Goal: Information Seeking & Learning: Learn about a topic

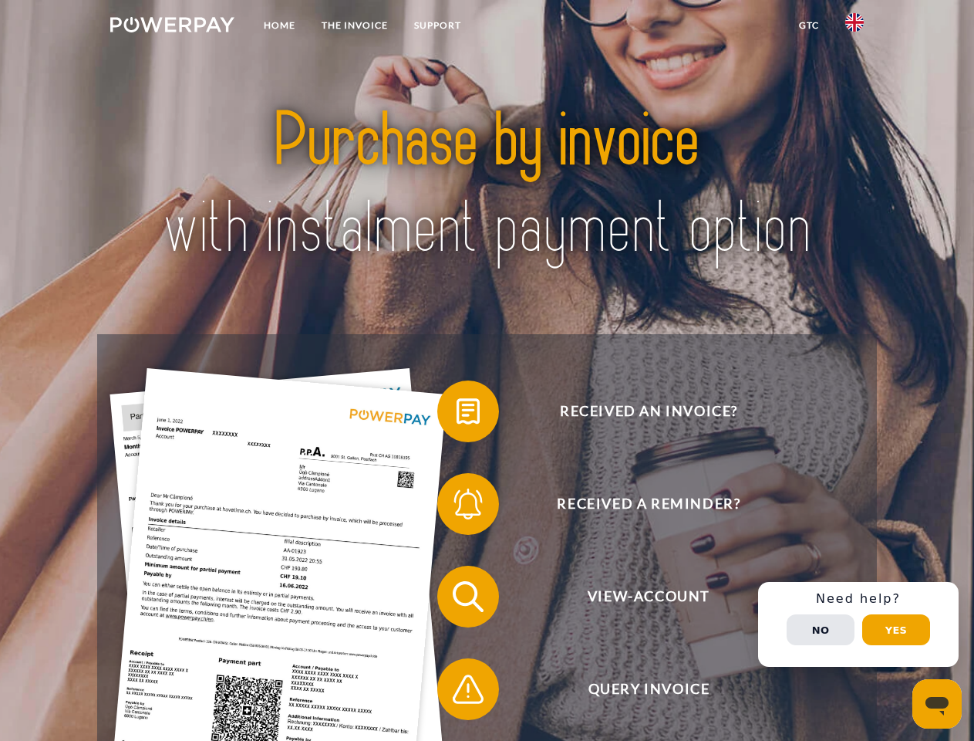
click at [172, 27] on img at bounding box center [172, 24] width 124 height 15
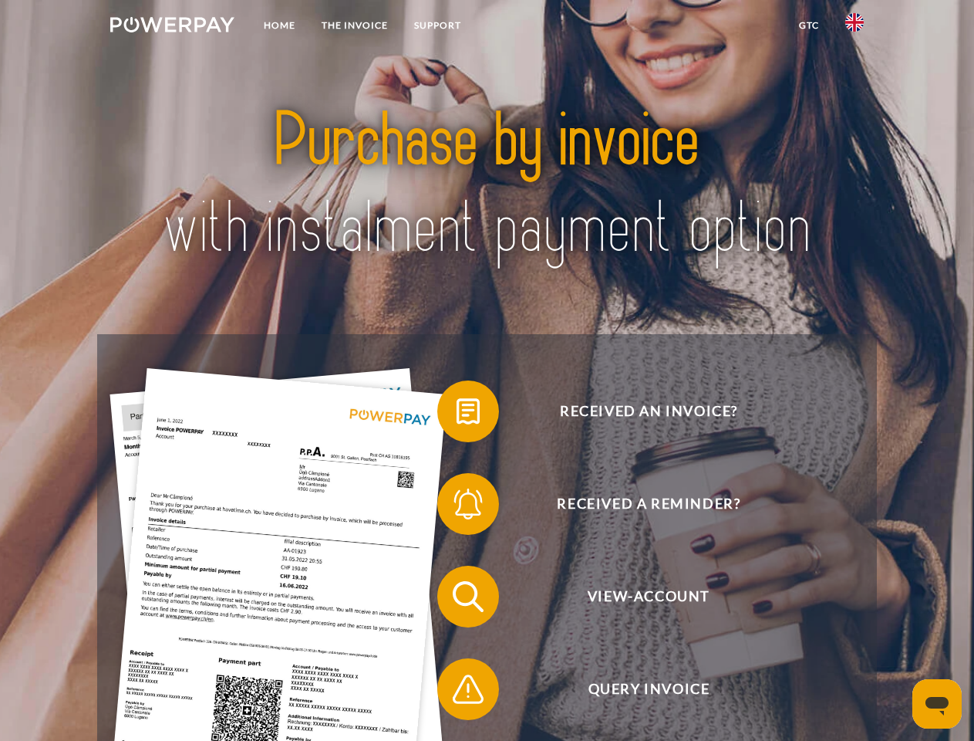
click at [855, 27] on img at bounding box center [855, 22] width 19 height 19
click at [809, 25] on link "GTC" at bounding box center [809, 26] width 46 height 28
click at [457, 414] on span at bounding box center [445, 411] width 77 height 77
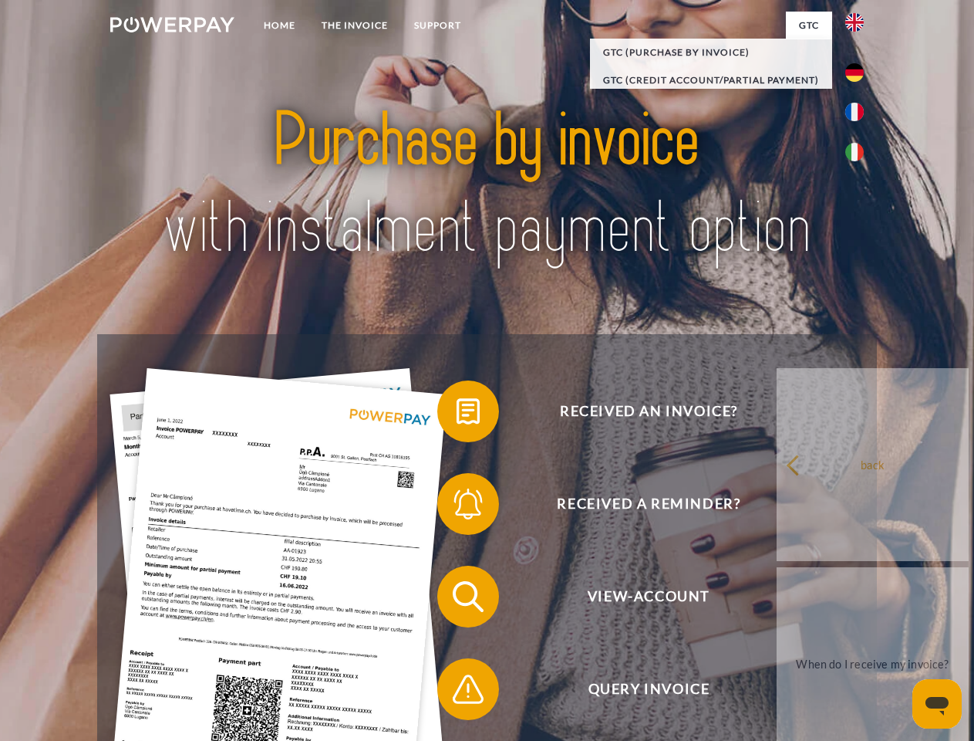
click at [457, 507] on div "Received an invoice? Received a reminder? View-Account Query Invoice" at bounding box center [486, 642] width 779 height 617
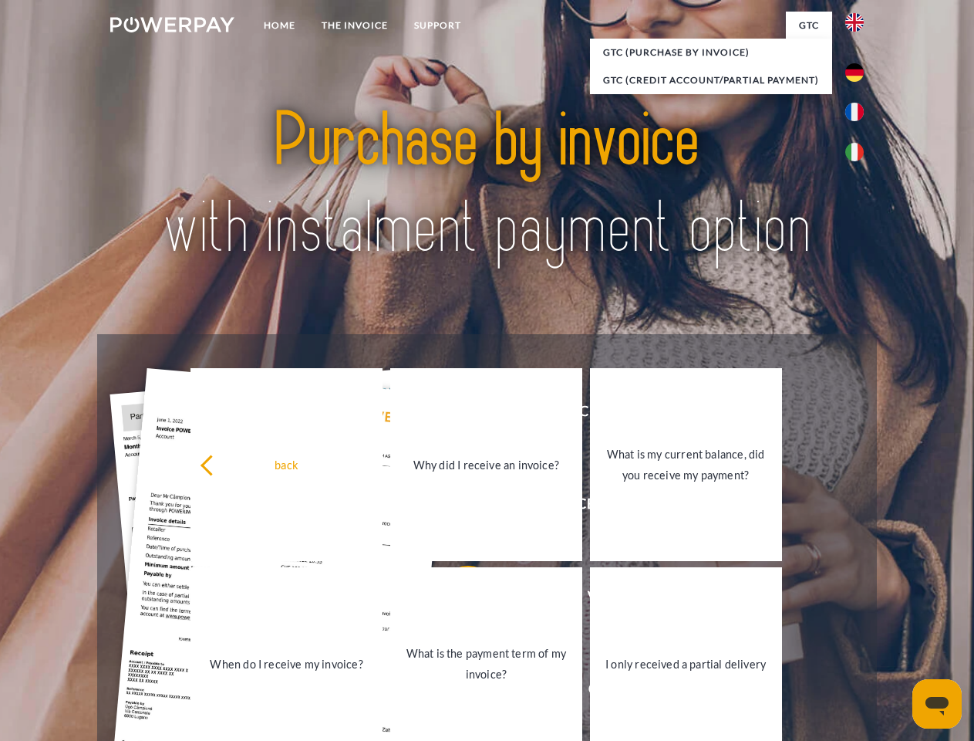
click at [457, 599] on link "What is the payment term of my invoice?" at bounding box center [486, 663] width 192 height 193
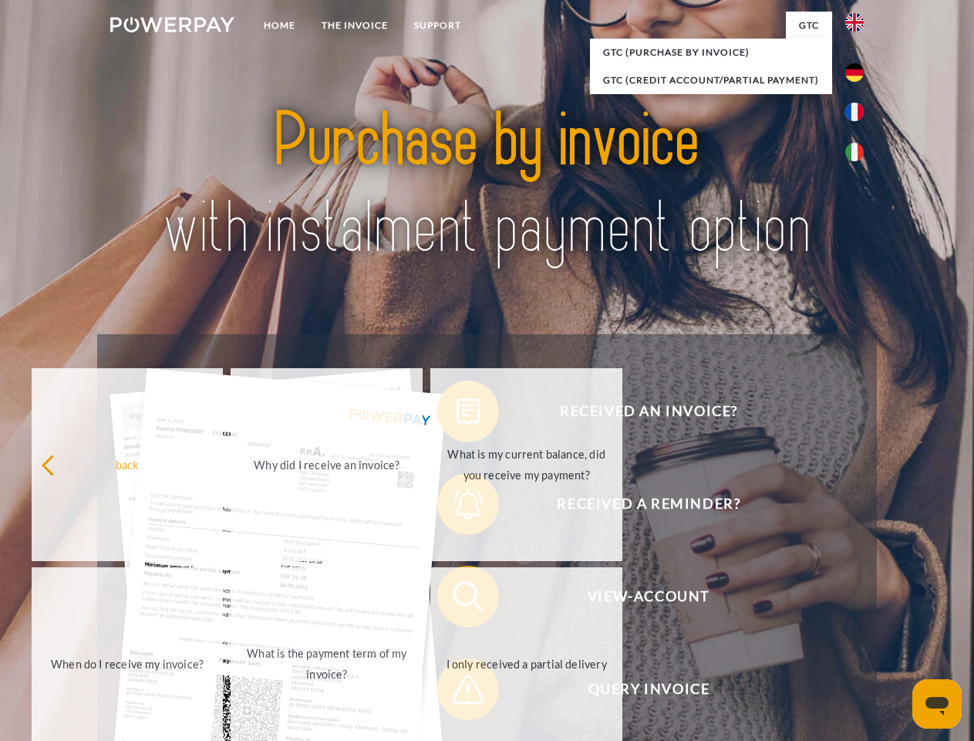
click at [457, 692] on link "I only received a partial delivery" at bounding box center [527, 663] width 192 height 193
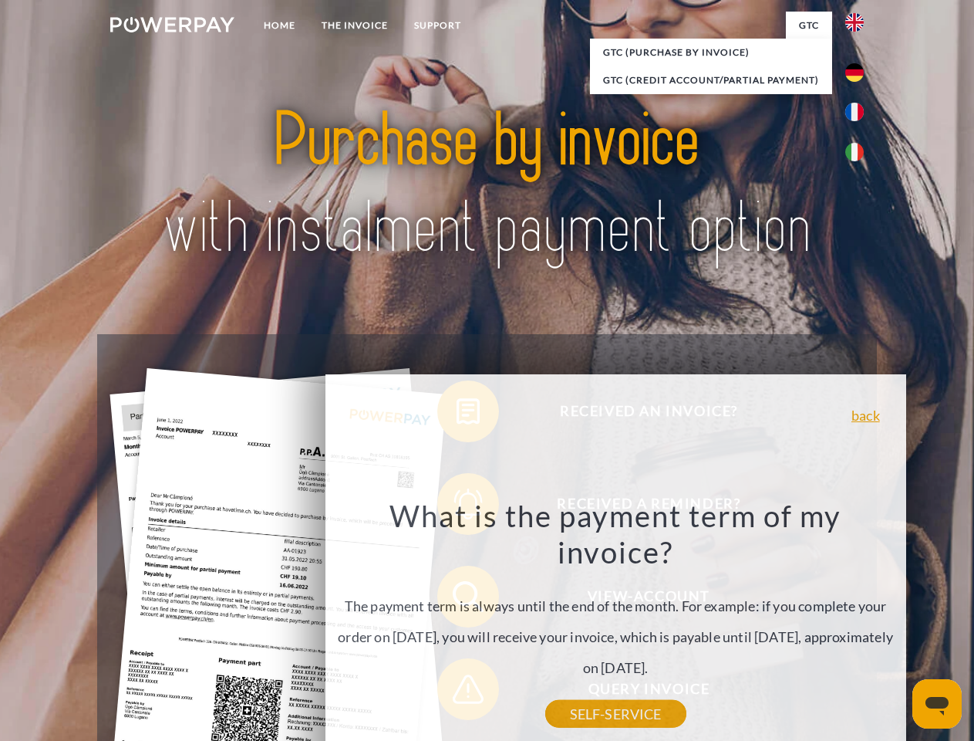
click at [821, 630] on div "back Why did I receive an invoice? POWERPAY sends invoices for different online…" at bounding box center [615, 586] width 623 height 442
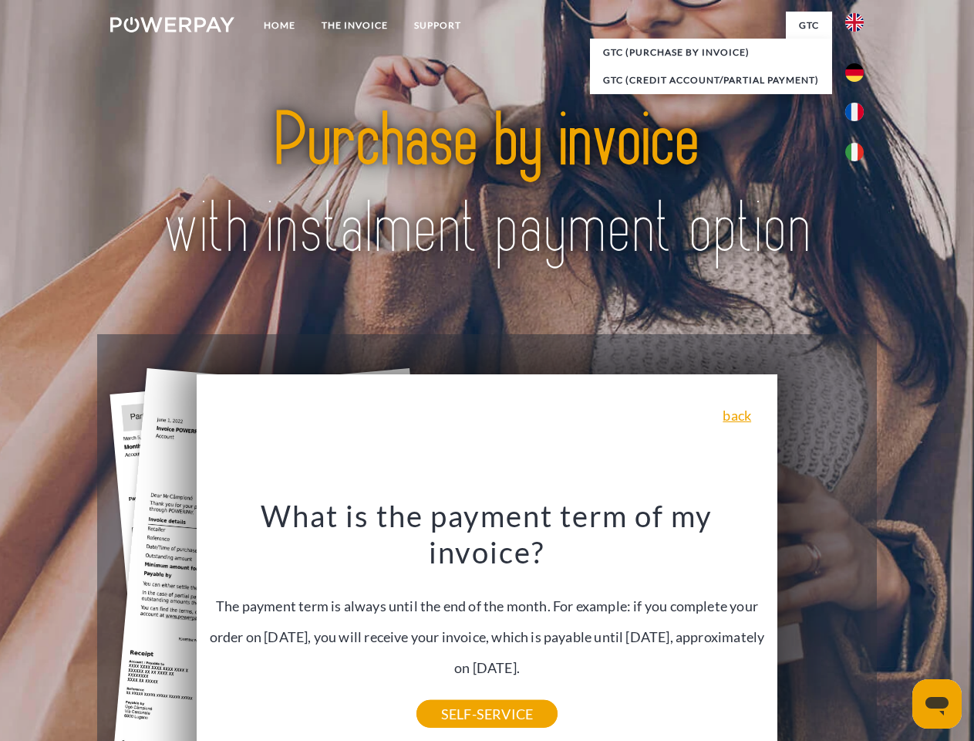
click at [897, 630] on header "Home THE INVOICE Support" at bounding box center [487, 532] width 974 height 1065
